Goal: Task Accomplishment & Management: Manage account settings

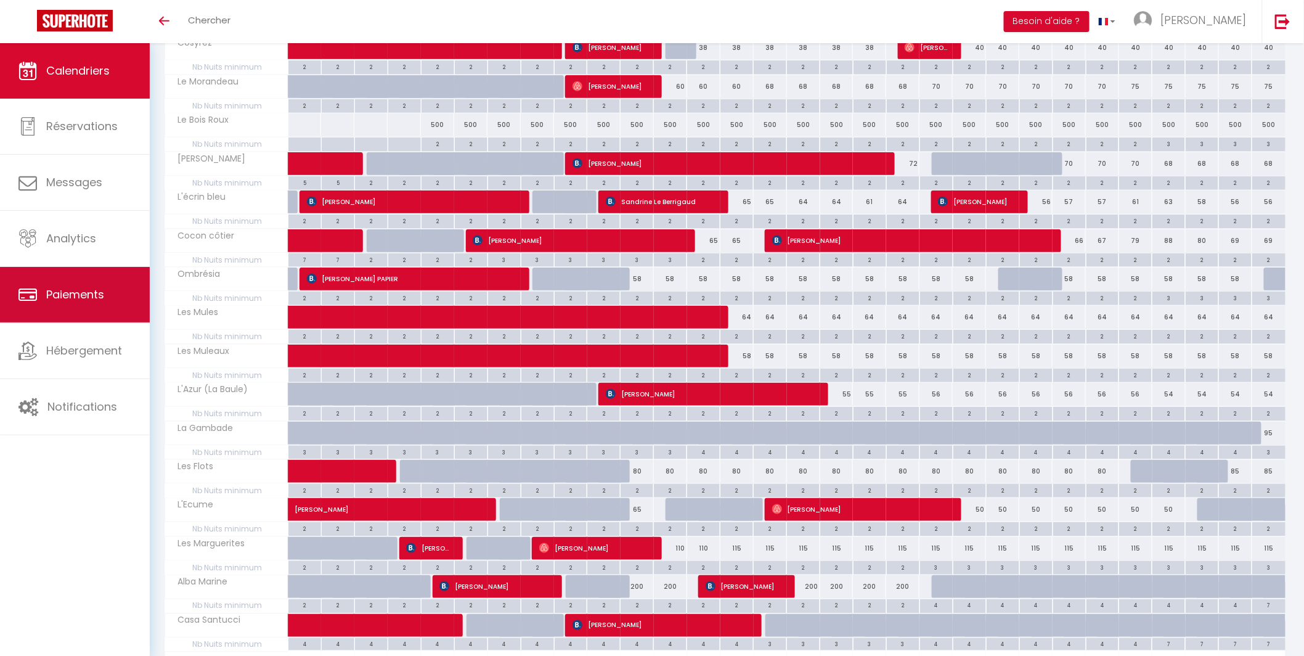
scroll to position [454, 0]
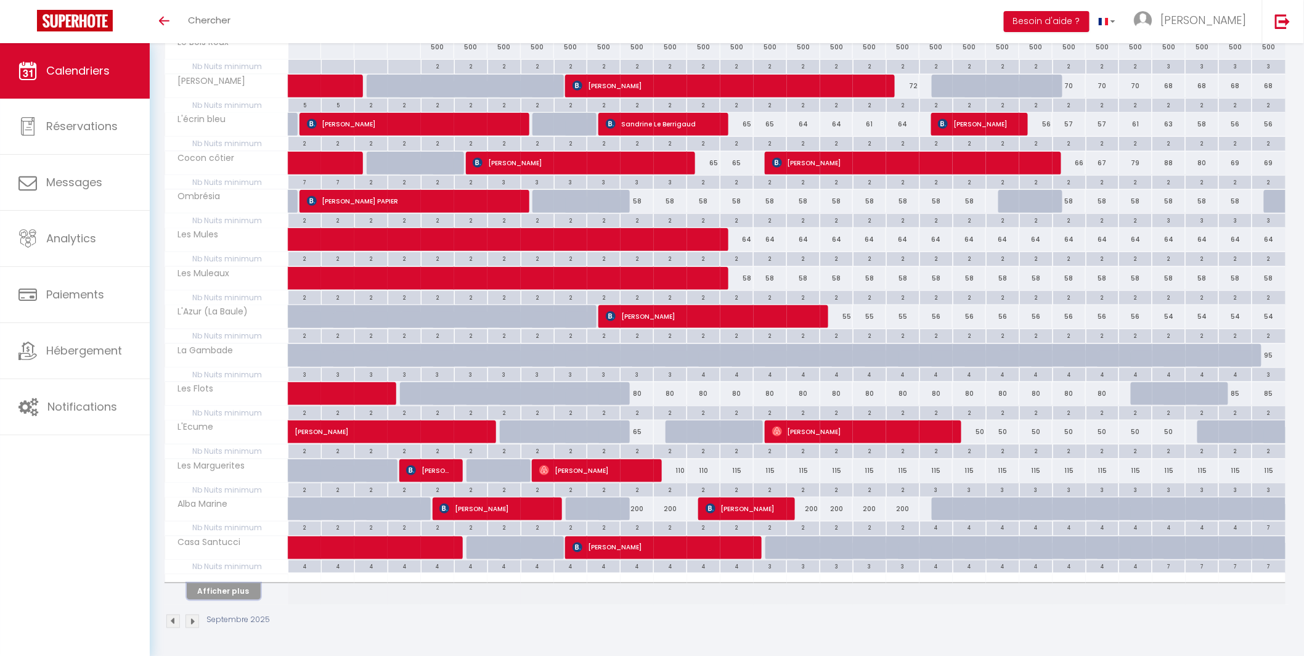
drag, startPoint x: 219, startPoint y: 585, endPoint x: 226, endPoint y: 579, distance: 9.2
click at [219, 586] on button "Afficher plus" at bounding box center [224, 591] width 74 height 17
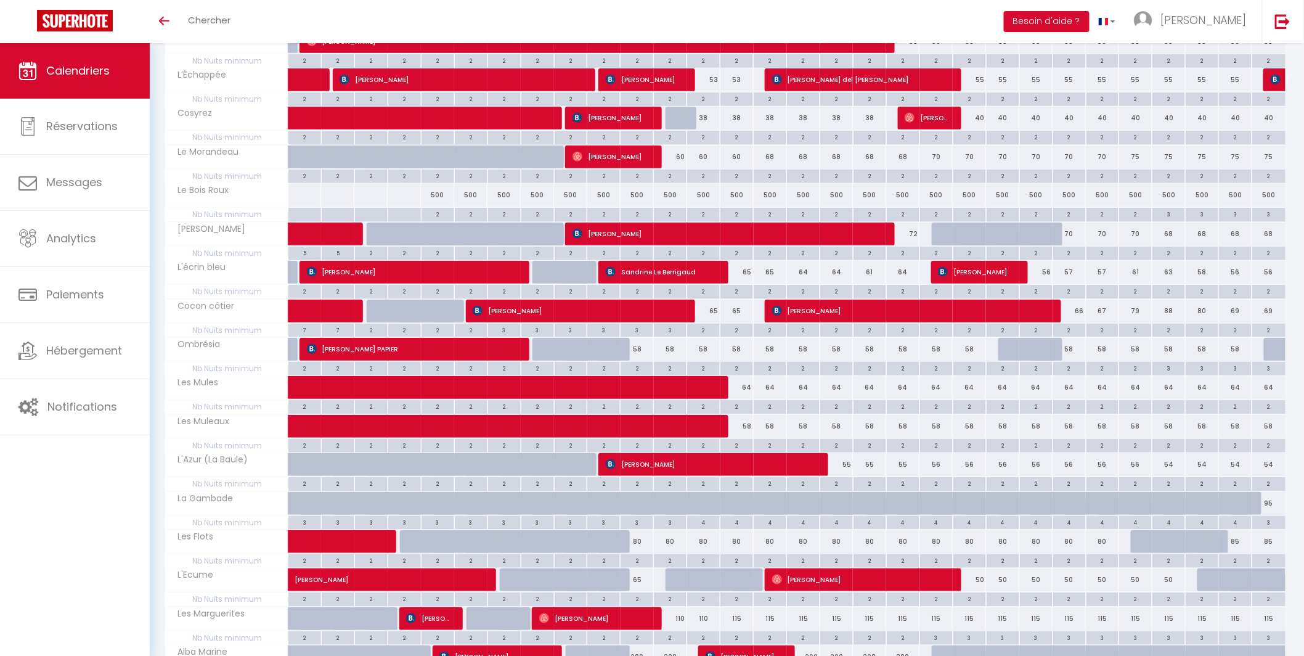
scroll to position [312, 0]
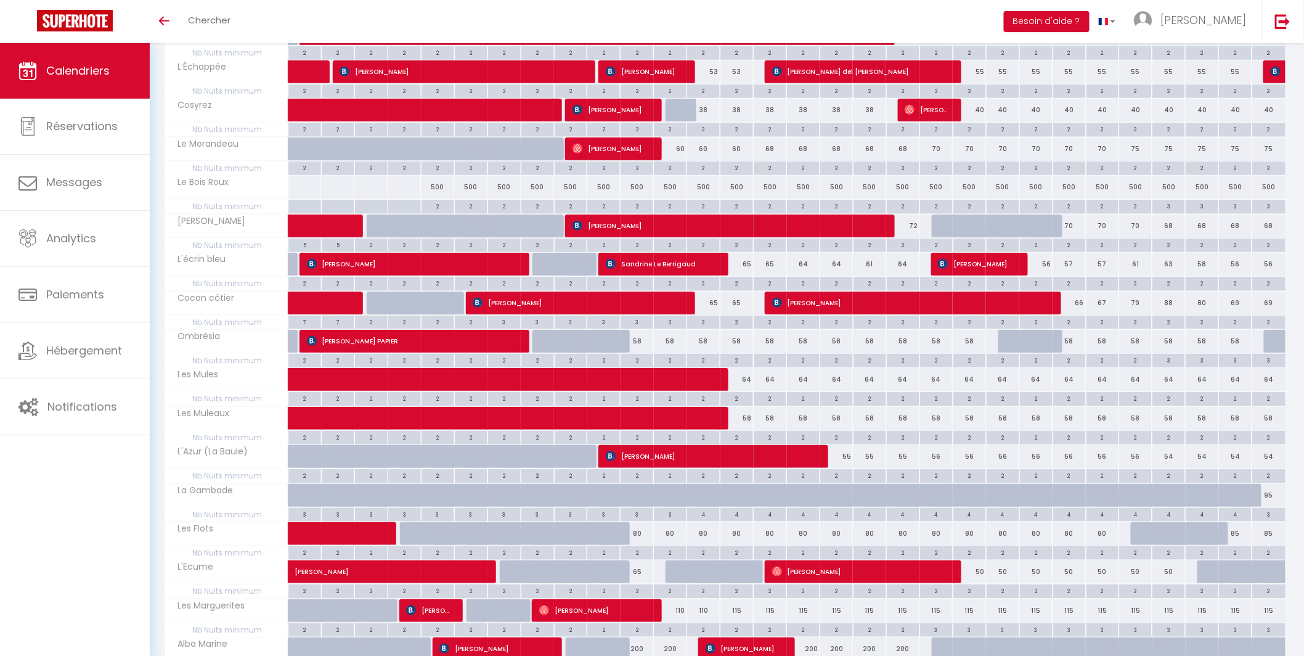
click at [638, 534] on div "80" at bounding box center [637, 533] width 33 height 23
type input "80"
type input "Jeu 11 Septembre 2025"
type input "Ven 12 Septembre 2025"
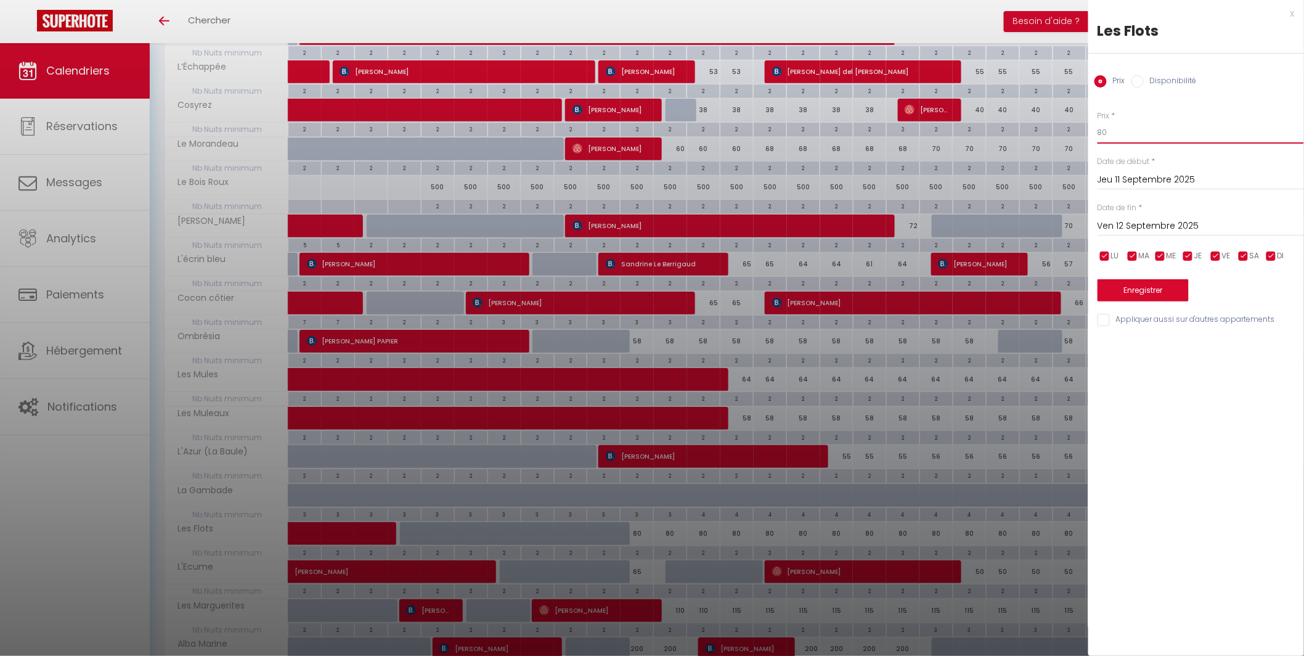
drag, startPoint x: 1115, startPoint y: 131, endPoint x: 1085, endPoint y: 130, distance: 30.2
click at [1085, 130] on body "🟢 Des questions ou besoin d'assistance pour la migration AirBnB? Connectez-vous…" at bounding box center [652, 344] width 1304 height 1226
type input "75"
click at [1135, 219] on input "Ven 12 Septembre 2025" at bounding box center [1201, 226] width 206 height 16
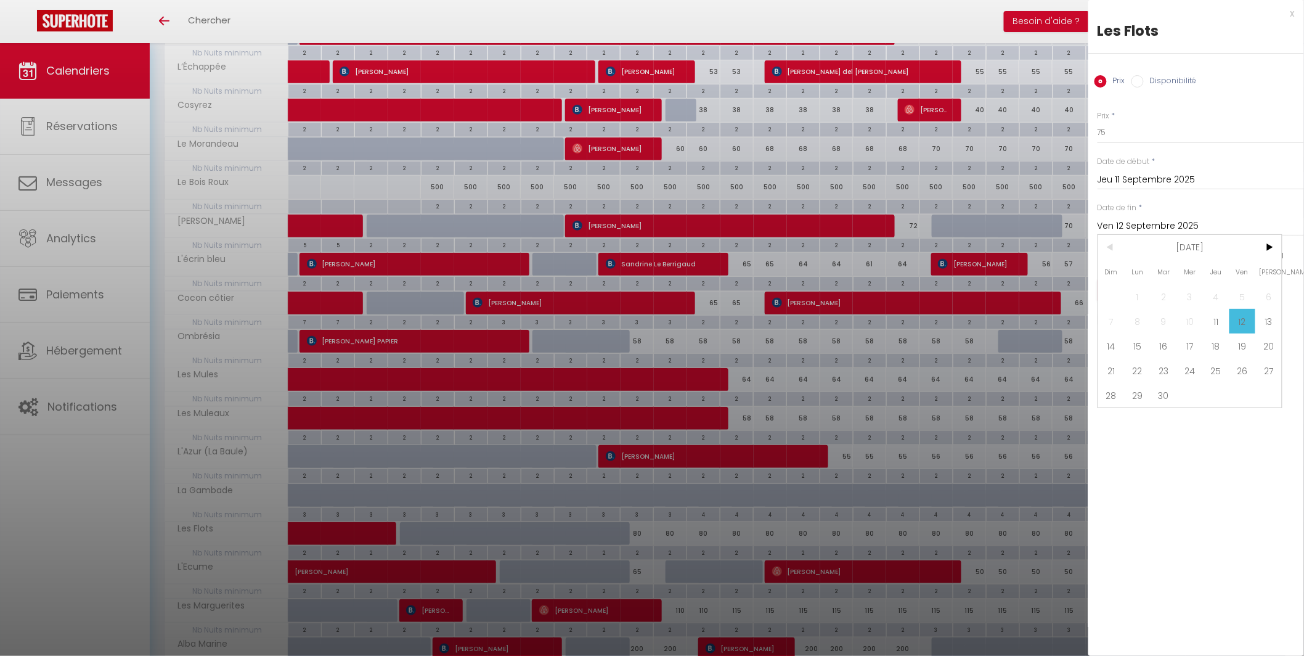
click at [1131, 340] on span "15" at bounding box center [1138, 345] width 27 height 25
type input "Lun 15 Septembre 2025"
click at [1128, 296] on button "Enregistrer" at bounding box center [1143, 290] width 91 height 22
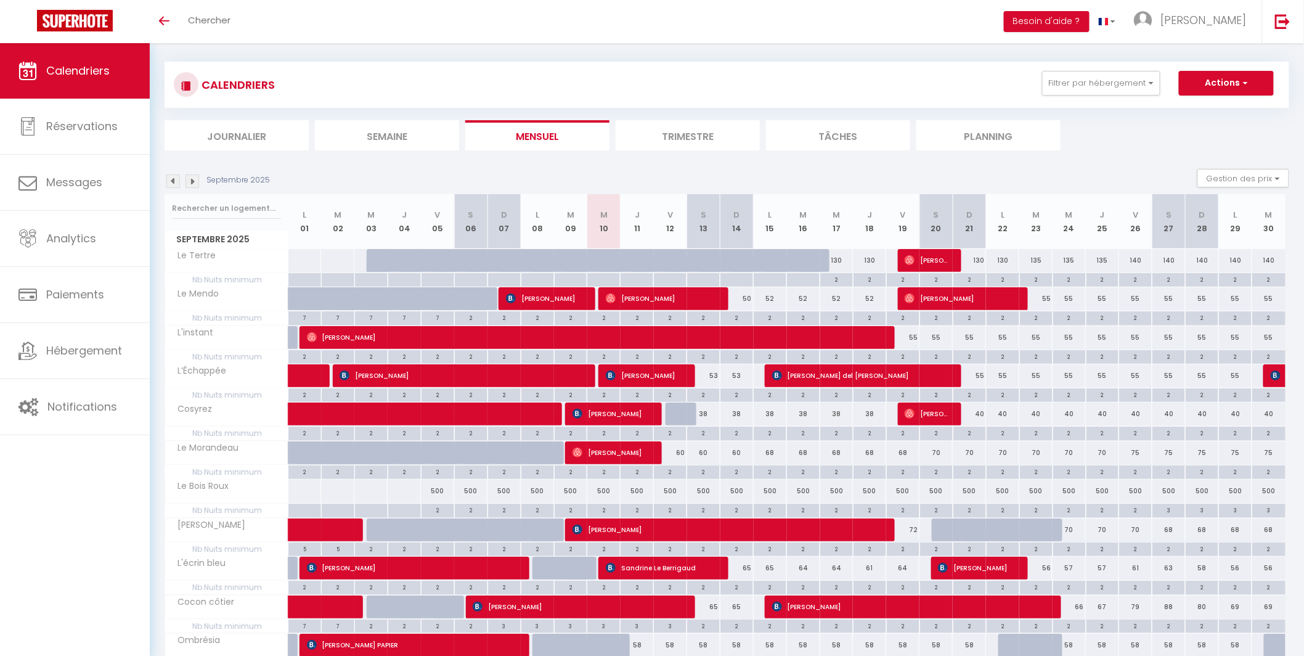
scroll to position [0, 0]
